Goal: Find specific page/section: Find specific page/section

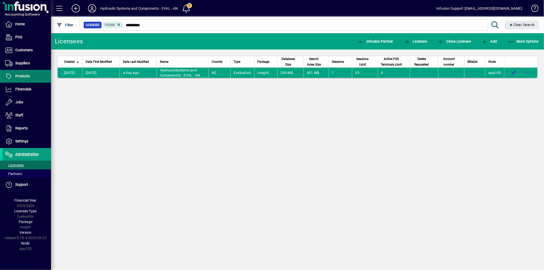
click at [32, 73] on span at bounding box center [27, 76] width 48 height 12
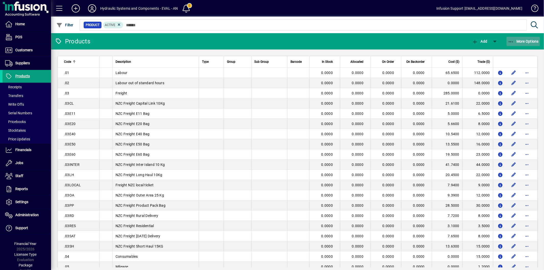
click at [508, 39] on icon "button" at bounding box center [510, 41] width 6 height 5
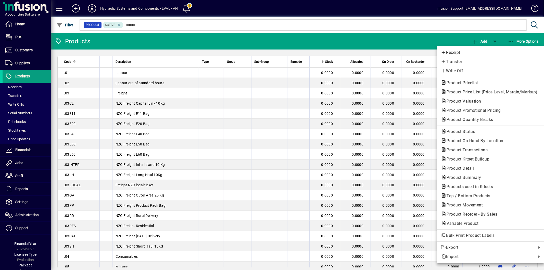
click at [30, 112] on div at bounding box center [272, 135] width 544 height 270
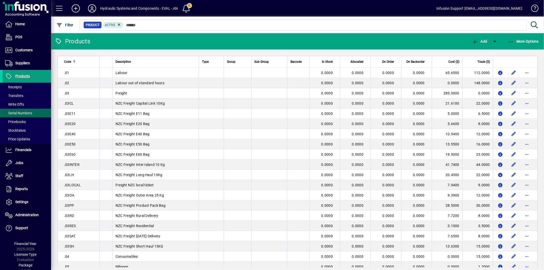
click at [30, 112] on span "Serial Numbers" at bounding box center [18, 113] width 27 height 4
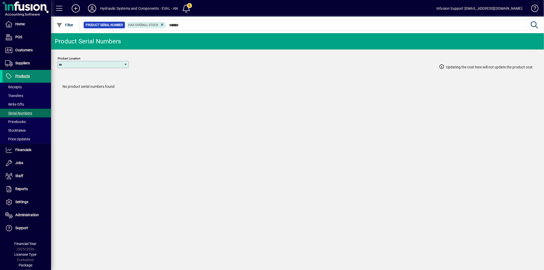
click at [35, 77] on span at bounding box center [27, 76] width 48 height 12
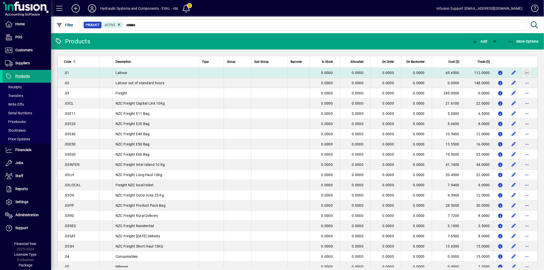
click at [523, 73] on span "button" at bounding box center [526, 73] width 12 height 12
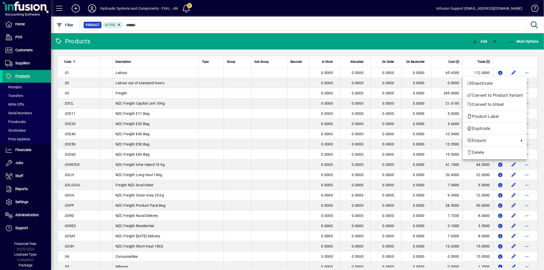
click at [21, 217] on div at bounding box center [272, 135] width 544 height 270
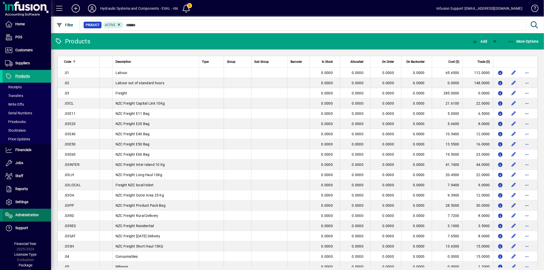
click at [28, 213] on span "Administration" at bounding box center [26, 215] width 23 height 4
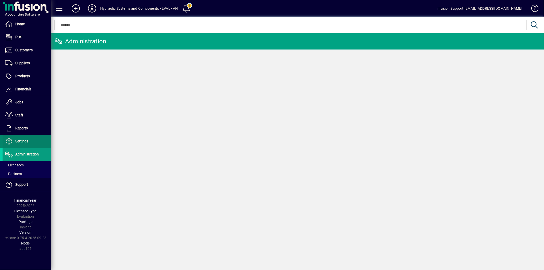
click at [32, 143] on span at bounding box center [27, 141] width 48 height 12
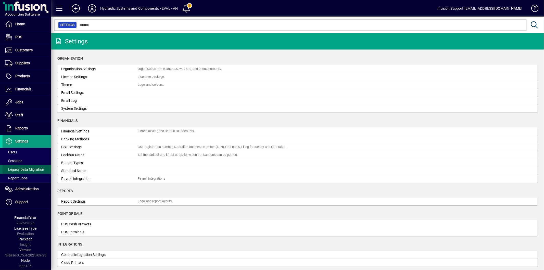
click at [16, 166] on span at bounding box center [27, 169] width 48 height 12
